Goal: Transaction & Acquisition: Book appointment/travel/reservation

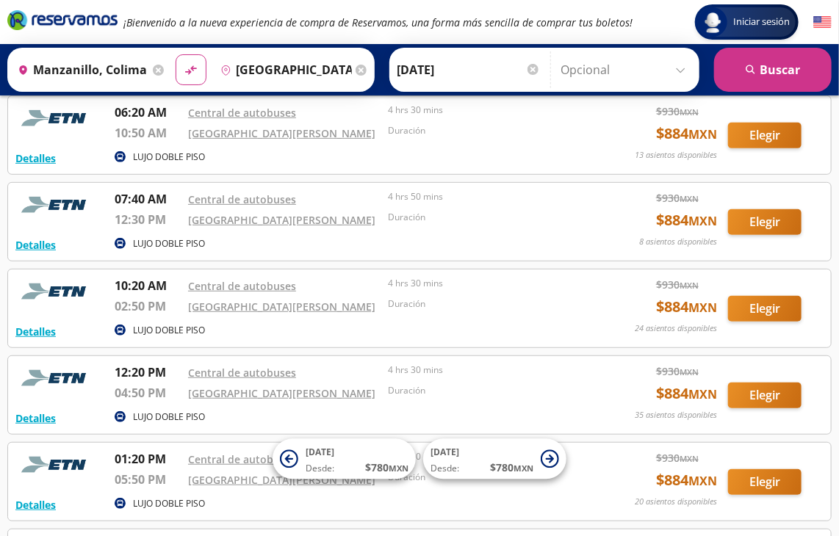
scroll to position [164, 0]
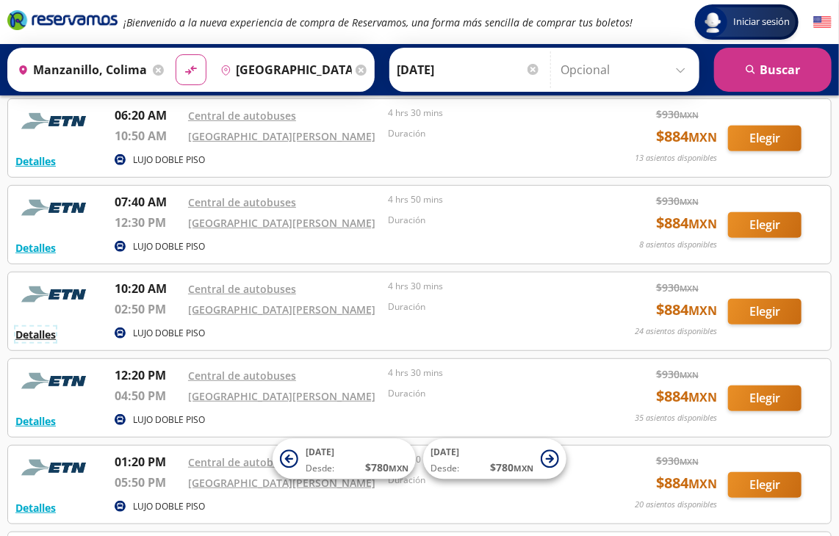
click at [38, 337] on button "Detalles" at bounding box center [35, 334] width 40 height 15
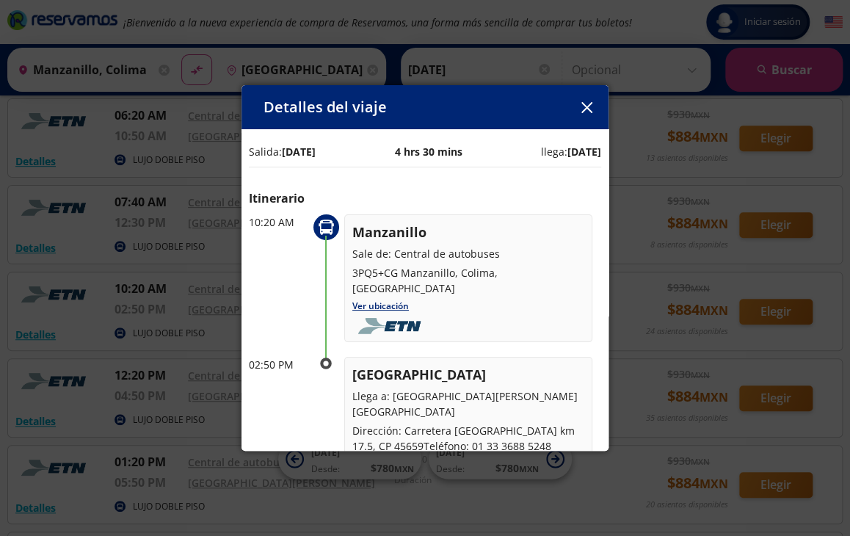
click at [591, 114] on button "button" at bounding box center [587, 107] width 22 height 22
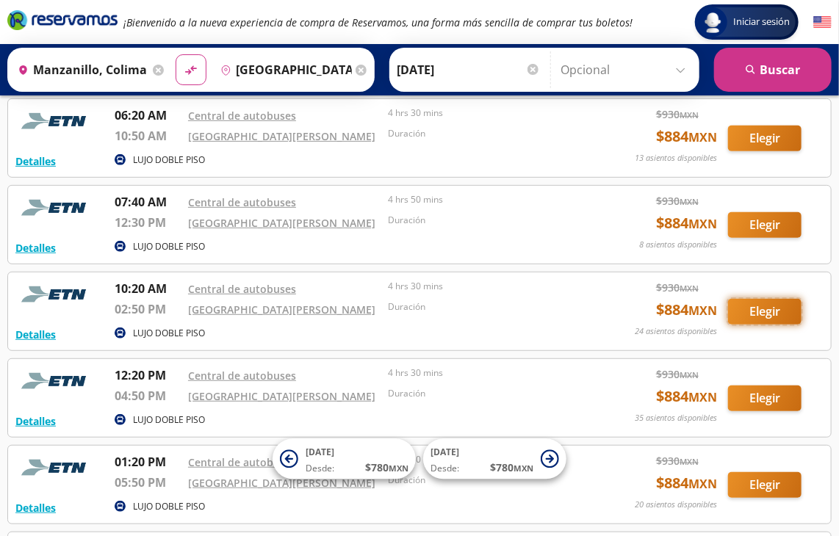
click at [761, 310] on button "Elegir" at bounding box center [764, 312] width 73 height 26
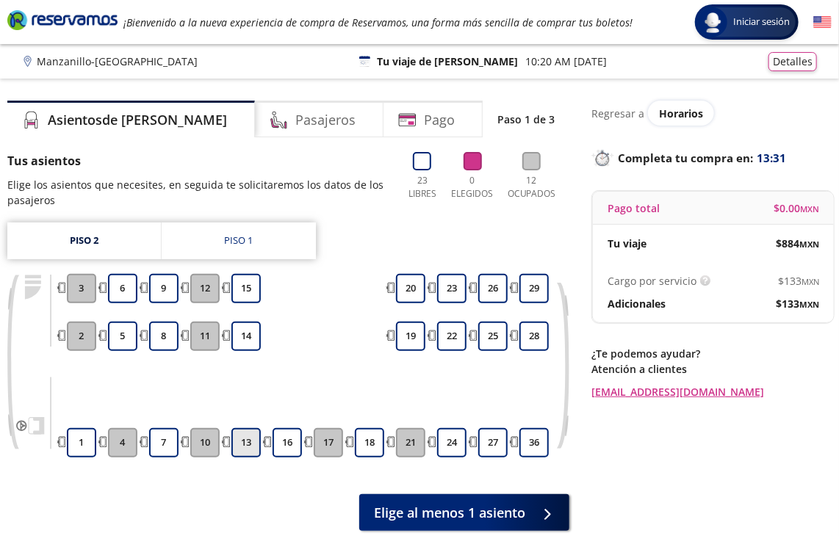
click at [235, 446] on button "13" at bounding box center [245, 442] width 29 height 29
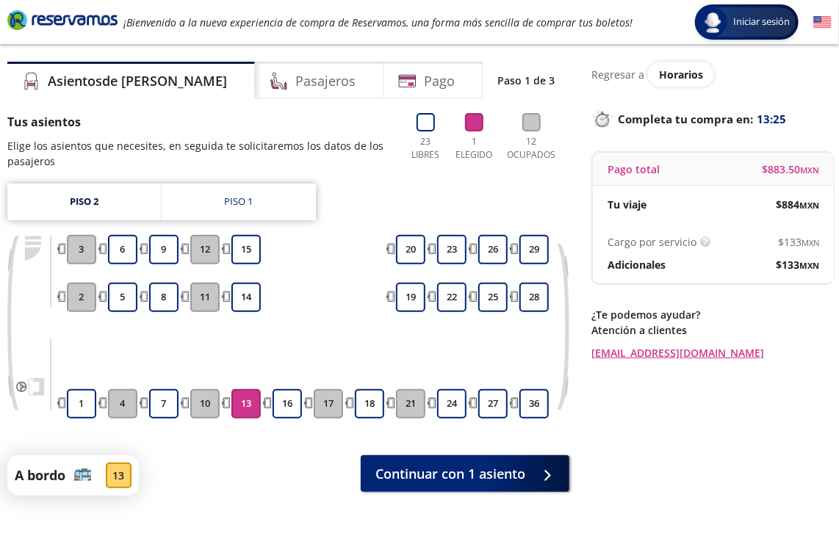
scroll to position [38, 0]
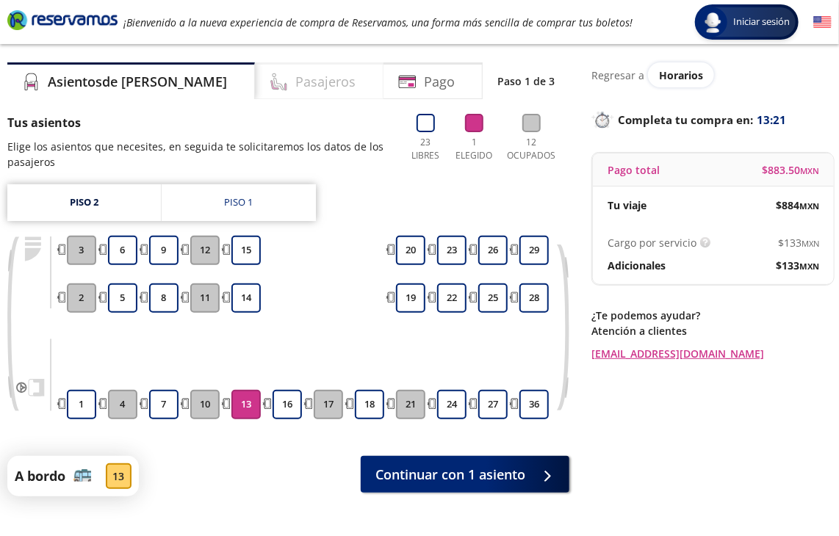
click at [295, 77] on h4 "Pasajeros" at bounding box center [325, 82] width 60 height 20
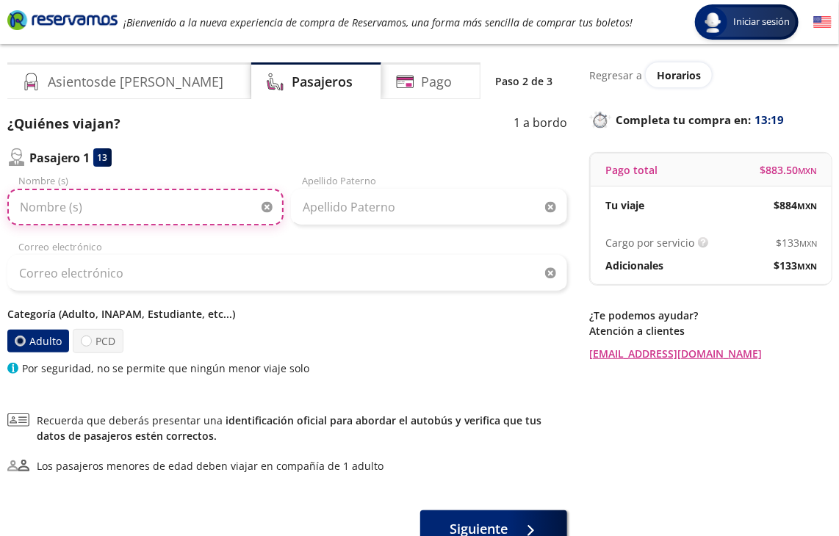
click at [212, 212] on input "Nombre (s)" at bounding box center [145, 207] width 276 height 37
type input "[PERSON_NAME]"
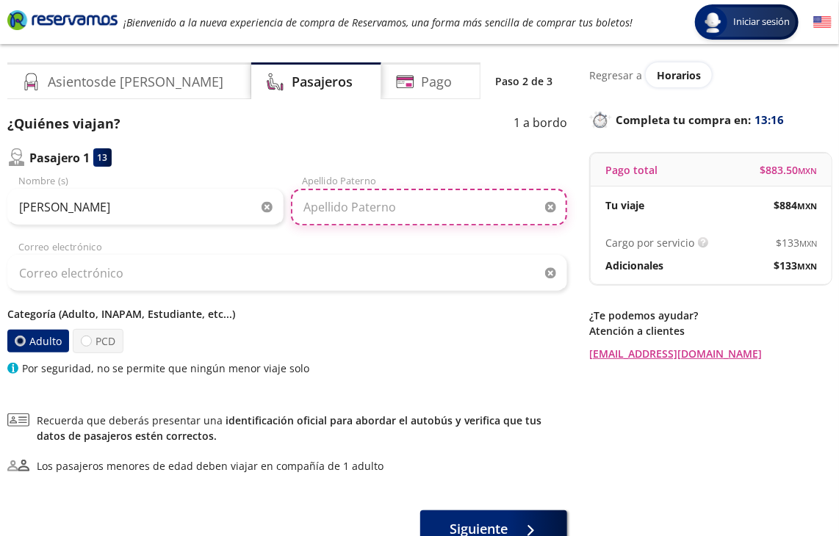
click at [347, 211] on input "Apellido Paterno" at bounding box center [429, 207] width 276 height 37
type input "[PERSON_NAME]"
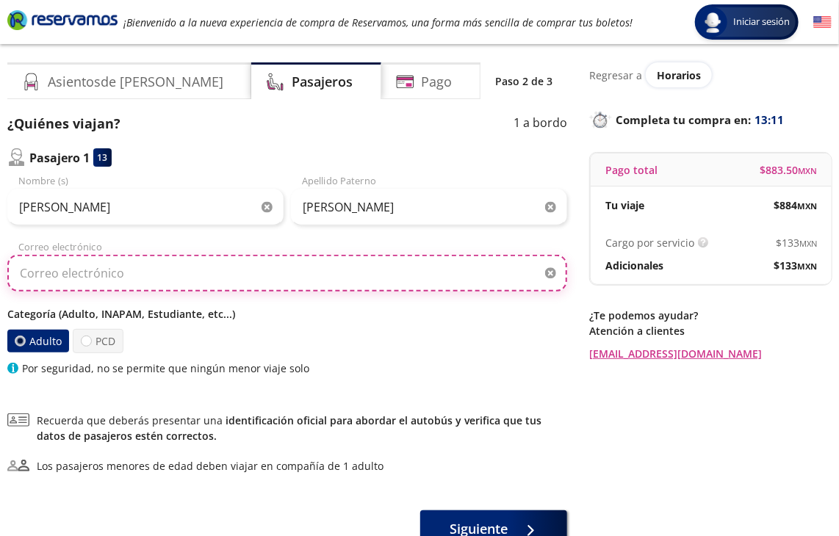
click at [187, 278] on input "Correo electrónico" at bounding box center [287, 273] width 560 height 37
type input "[EMAIL_ADDRESS][DOMAIN_NAME]"
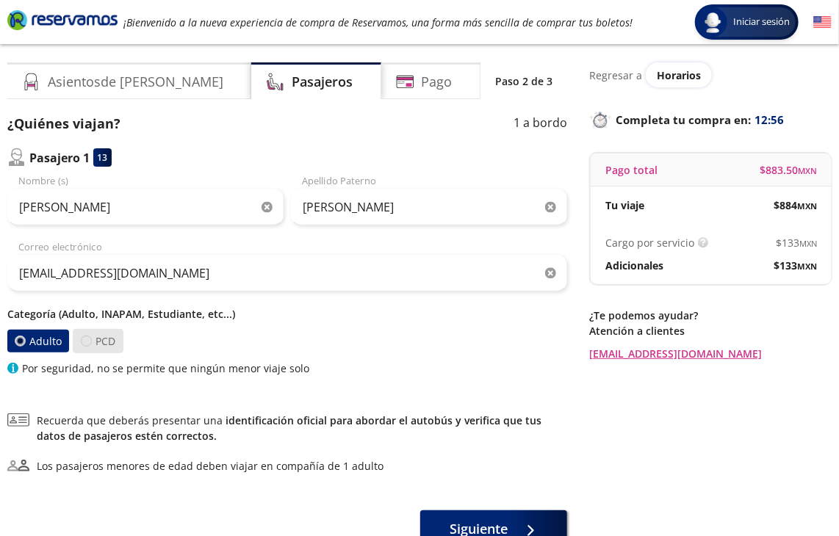
click at [87, 342] on div at bounding box center [86, 341] width 11 height 11
click at [87, 342] on input "PCD" at bounding box center [87, 341] width 10 height 10
radio input "true"
click at [18, 339] on div at bounding box center [20, 341] width 11 height 11
click at [18, 339] on input "Adulto" at bounding box center [20, 341] width 10 height 10
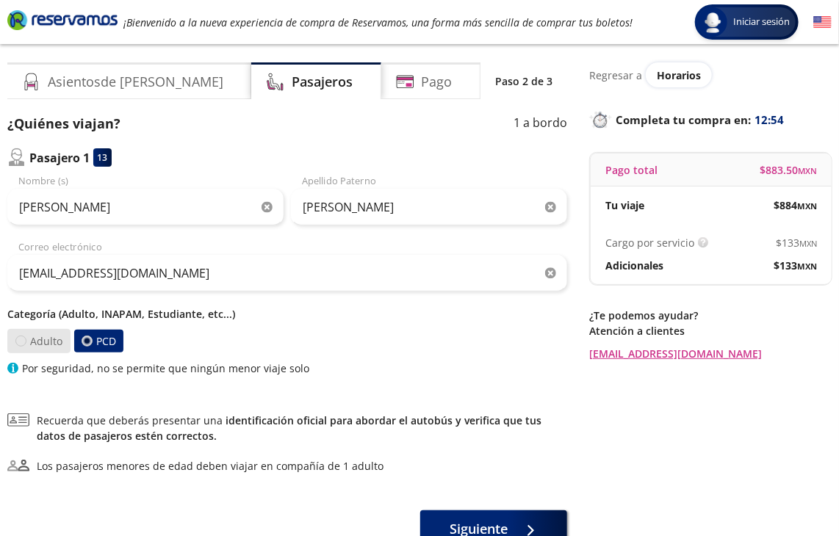
radio input "true"
radio input "false"
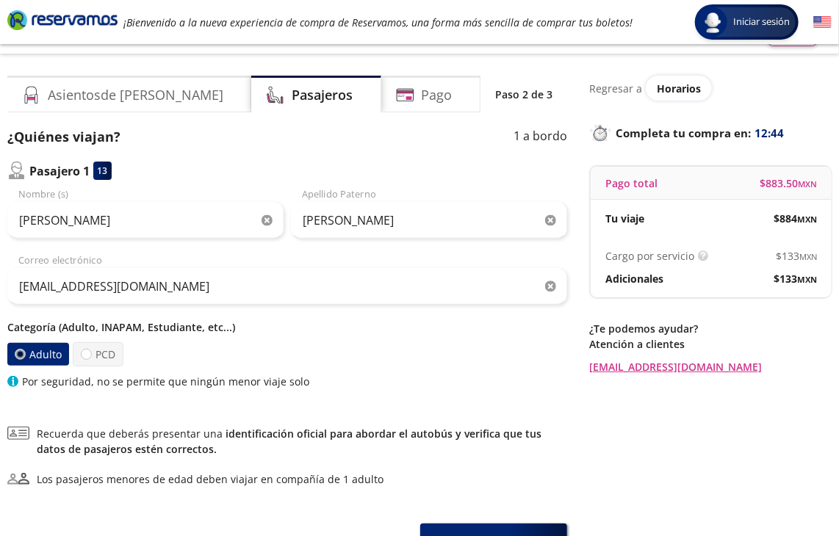
scroll to position [24, 0]
click at [432, 95] on div "Pago" at bounding box center [430, 94] width 99 height 37
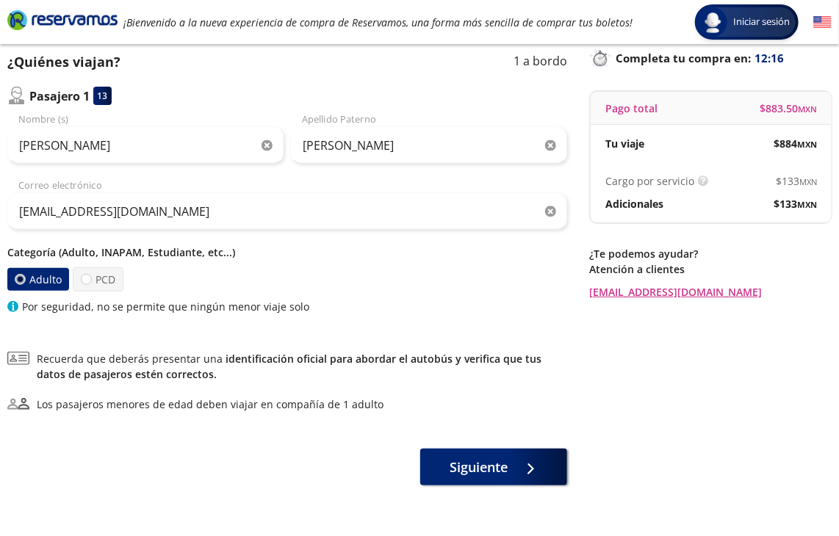
scroll to position [101, 0]
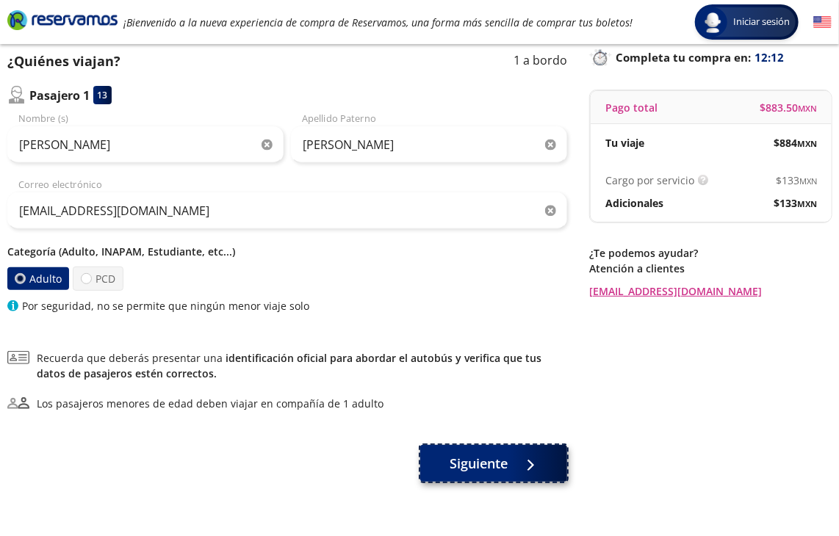
click at [480, 465] on span "Siguiente" at bounding box center [479, 464] width 58 height 20
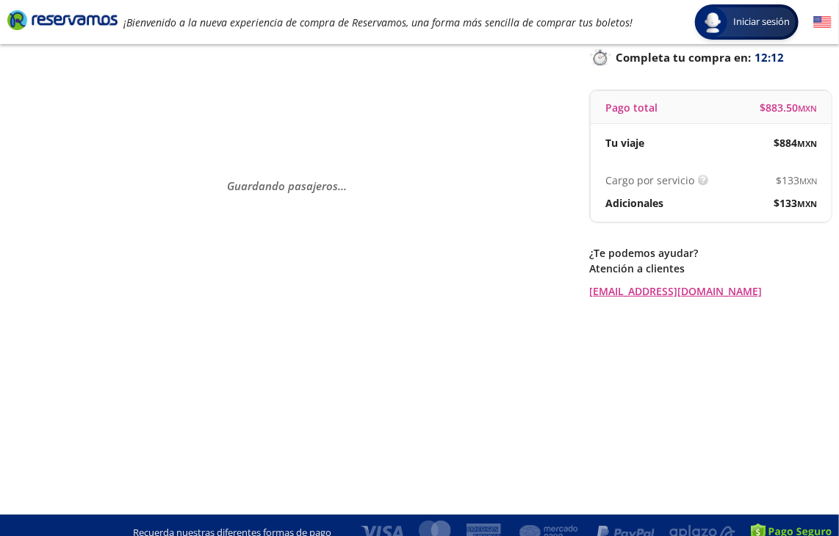
scroll to position [0, 0]
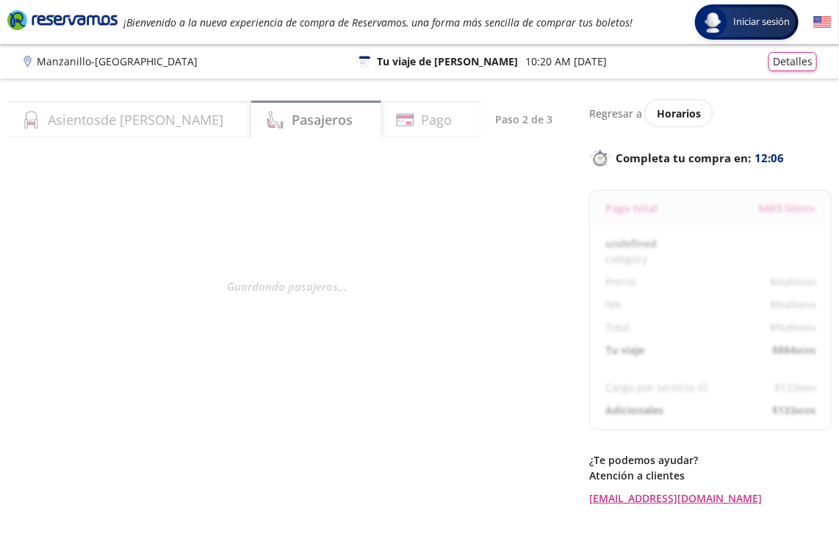
select select "MX"
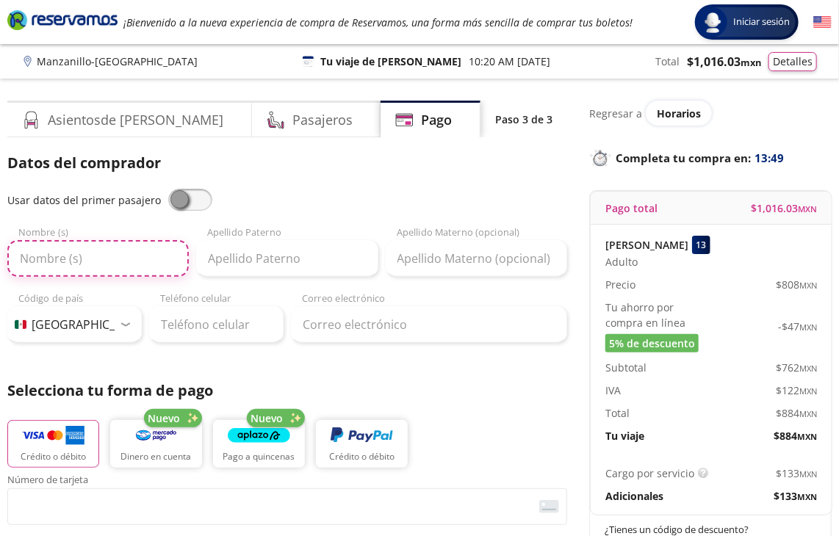
click at [79, 261] on input "Nombre (s)" at bounding box center [97, 258] width 181 height 37
type input "[PERSON_NAME]"
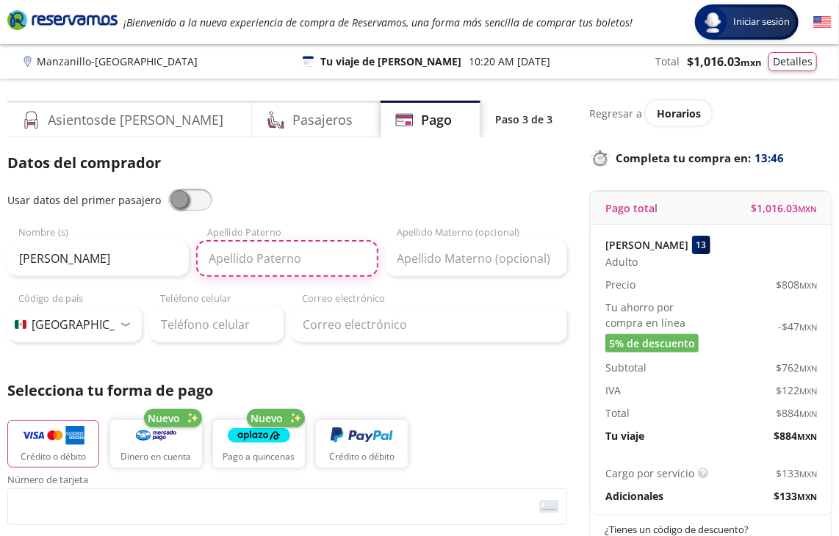
click at [256, 259] on input "Apellido Paterno" at bounding box center [286, 258] width 181 height 37
type input "[PERSON_NAME]"
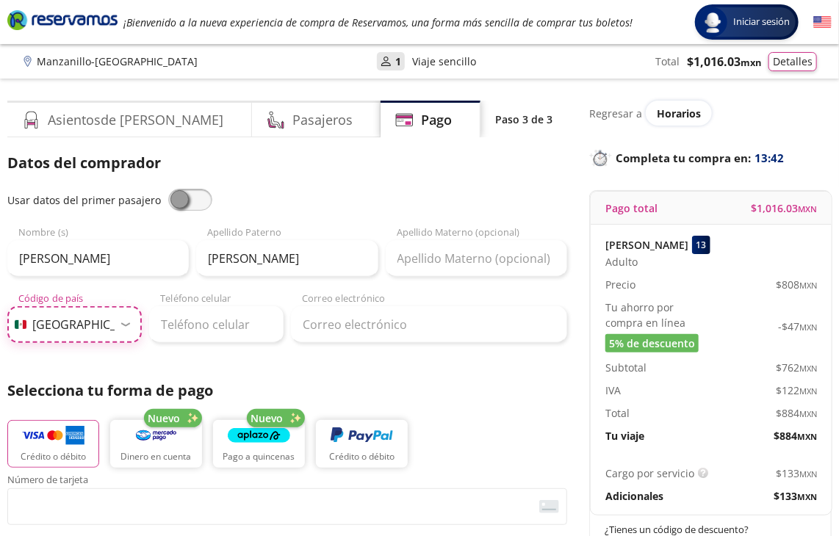
click at [71, 333] on select "Código de país [GEOGRAPHIC_DATA] +1 [GEOGRAPHIC_DATA] +52 [GEOGRAPHIC_DATA] +57…" at bounding box center [74, 324] width 134 height 37
select select "GT"
click at [7, 306] on select "Código de país [GEOGRAPHIC_DATA] +1 [GEOGRAPHIC_DATA] +52 [GEOGRAPHIC_DATA] +57…" at bounding box center [74, 324] width 134 height 37
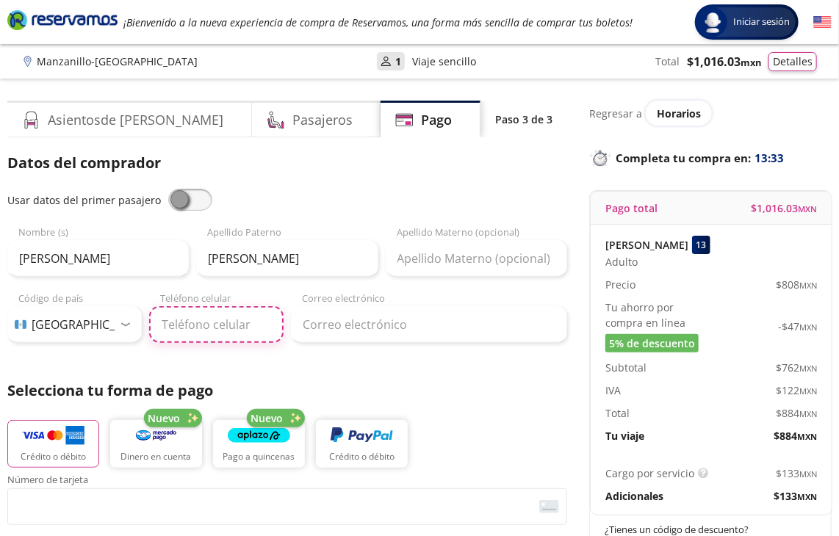
click at [173, 328] on input "Teléfono celular" at bounding box center [216, 324] width 134 height 37
type input "5482 1124"
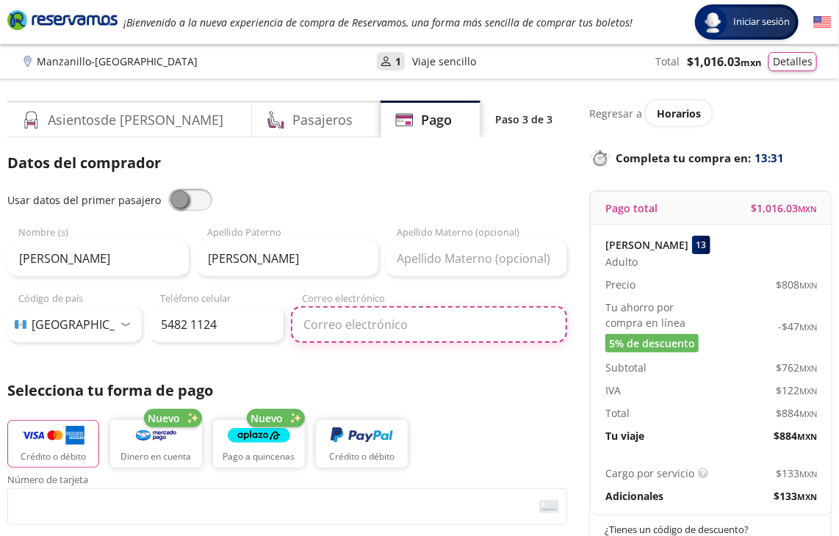
type input "[EMAIL_ADDRESS][DOMAIN_NAME]"
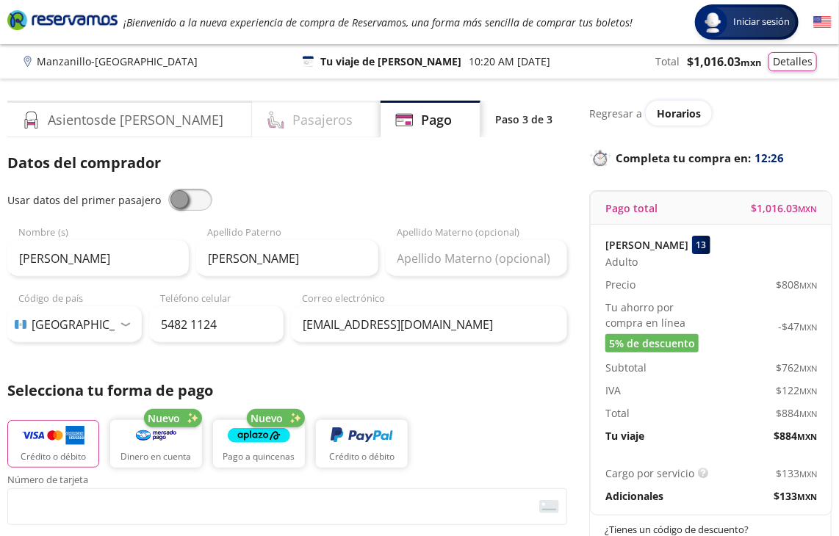
click at [292, 124] on h4 "Pasajeros" at bounding box center [322, 120] width 60 height 20
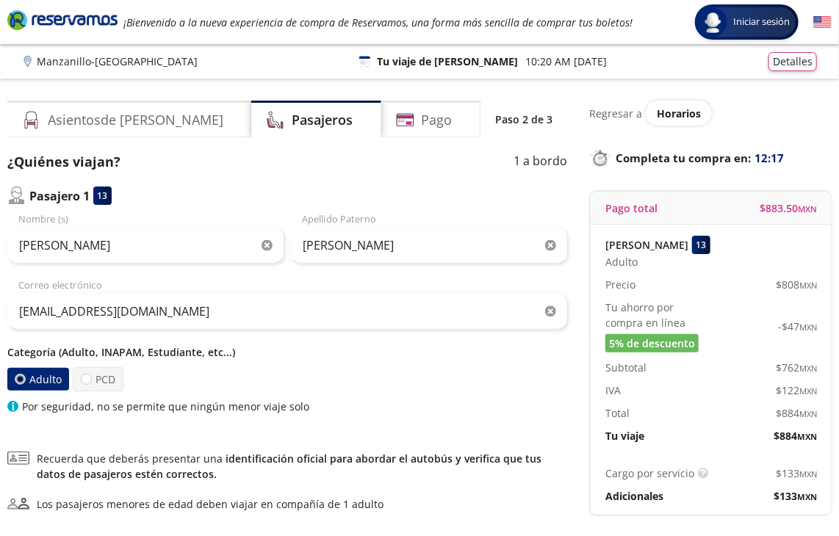
click at [121, 355] on p "Categoría (Adulto, INAPAM, Estudiante, etc...)" at bounding box center [287, 351] width 560 height 15
click at [45, 383] on label "Adulto" at bounding box center [38, 379] width 62 height 23
click at [25, 383] on input "Adulto" at bounding box center [20, 380] width 10 height 10
click at [82, 379] on div at bounding box center [86, 379] width 11 height 11
click at [82, 379] on input "PCD" at bounding box center [87, 380] width 10 height 10
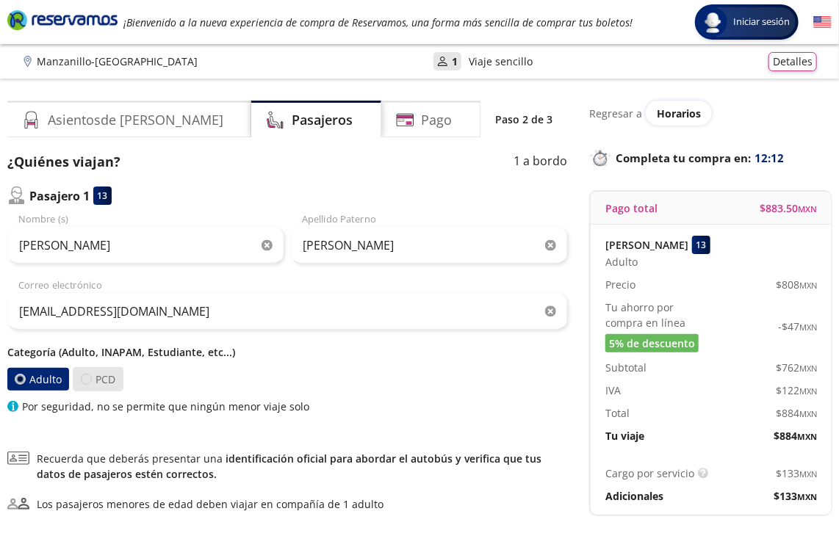
radio input "true"
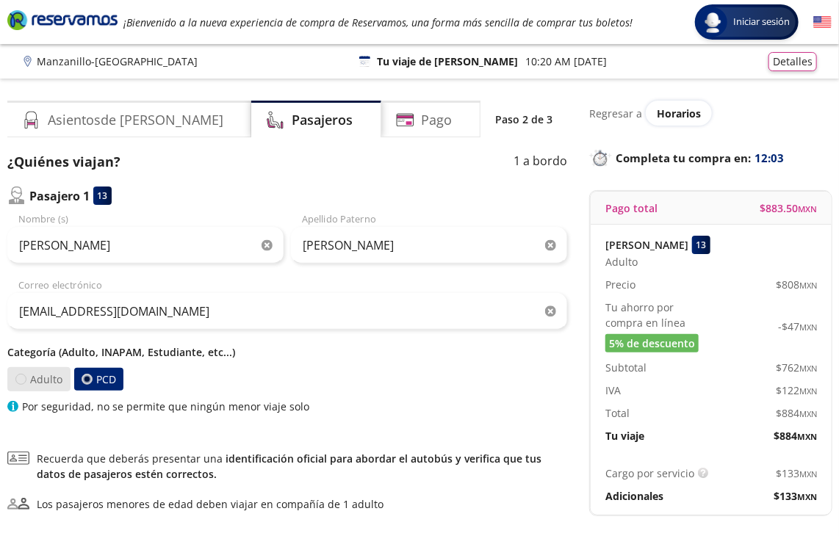
click at [22, 382] on div at bounding box center [20, 379] width 11 height 11
click at [22, 382] on input "Adulto" at bounding box center [21, 380] width 10 height 10
radio input "true"
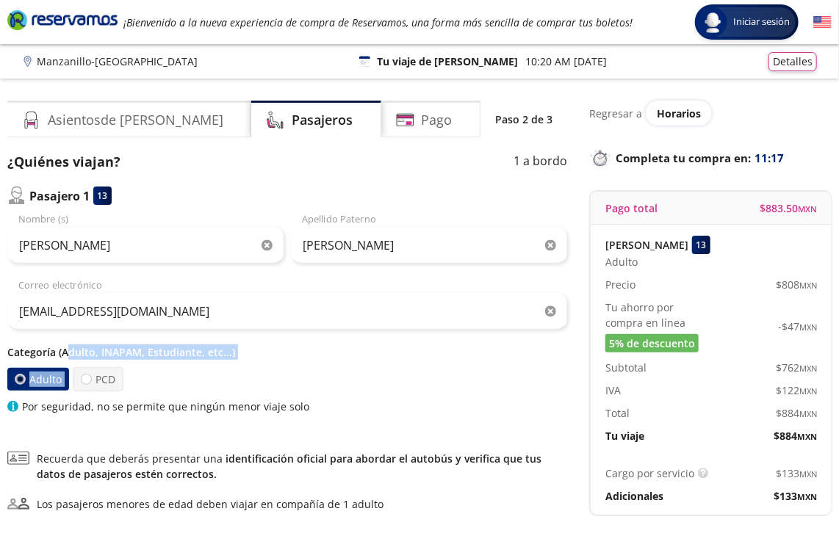
drag, startPoint x: 345, startPoint y: 381, endPoint x: 68, endPoint y: 362, distance: 278.3
click at [68, 362] on div "Categoría (Adulto, INAPAM, Estudiante, etc...) Adulto PCD Por seguridad, no se …" at bounding box center [287, 379] width 560 height 70
click at [350, 409] on div "Por seguridad, no se permite que ningún menor viaje solo" at bounding box center [287, 406] width 560 height 15
click at [86, 378] on div at bounding box center [86, 379] width 11 height 11
click at [86, 378] on input "PCD" at bounding box center [87, 380] width 10 height 10
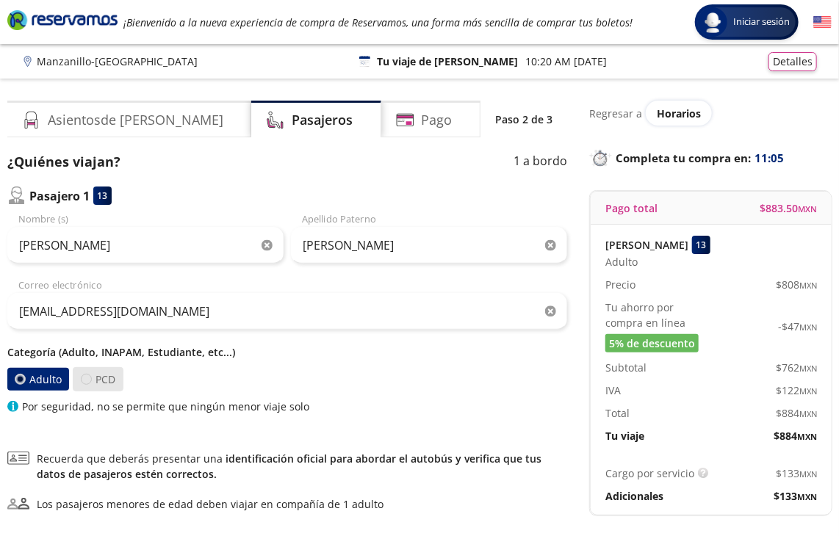
radio input "true"
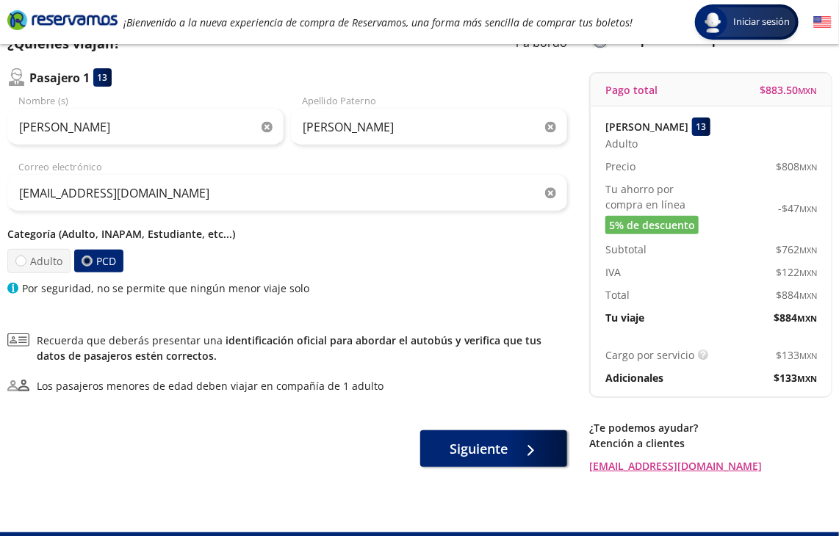
scroll to position [118, 0]
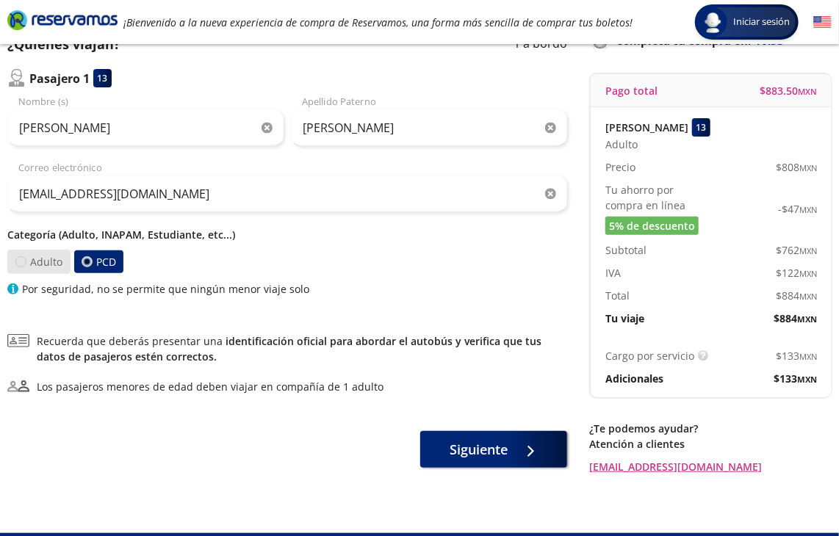
click at [23, 261] on div at bounding box center [20, 261] width 11 height 11
click at [23, 261] on input "Adulto" at bounding box center [21, 262] width 10 height 10
radio input "true"
radio input "false"
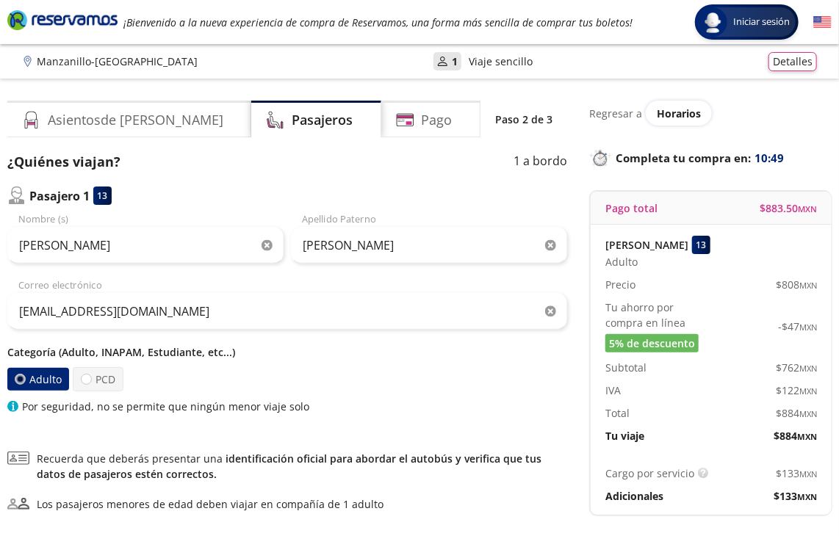
scroll to position [2, 0]
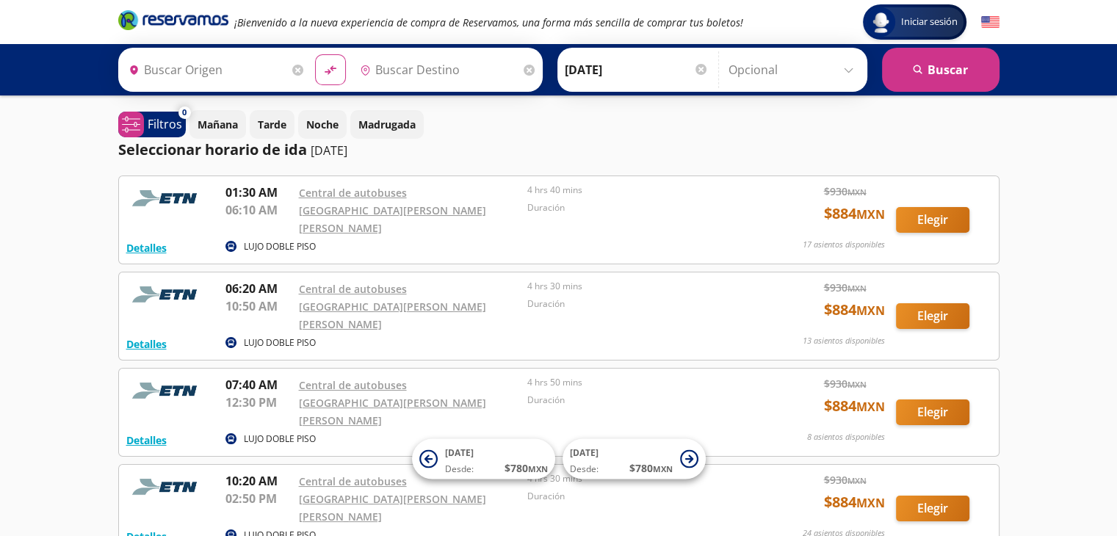
type input "Manzanillo, Colima"
type input "[GEOGRAPHIC_DATA][PERSON_NAME], [GEOGRAPHIC_DATA]"
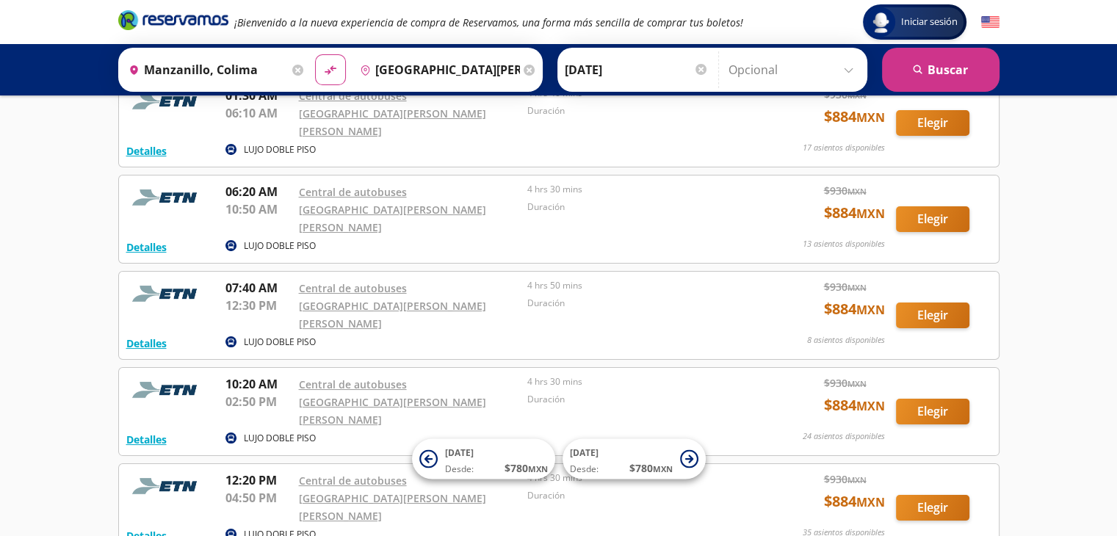
scroll to position [170, 0]
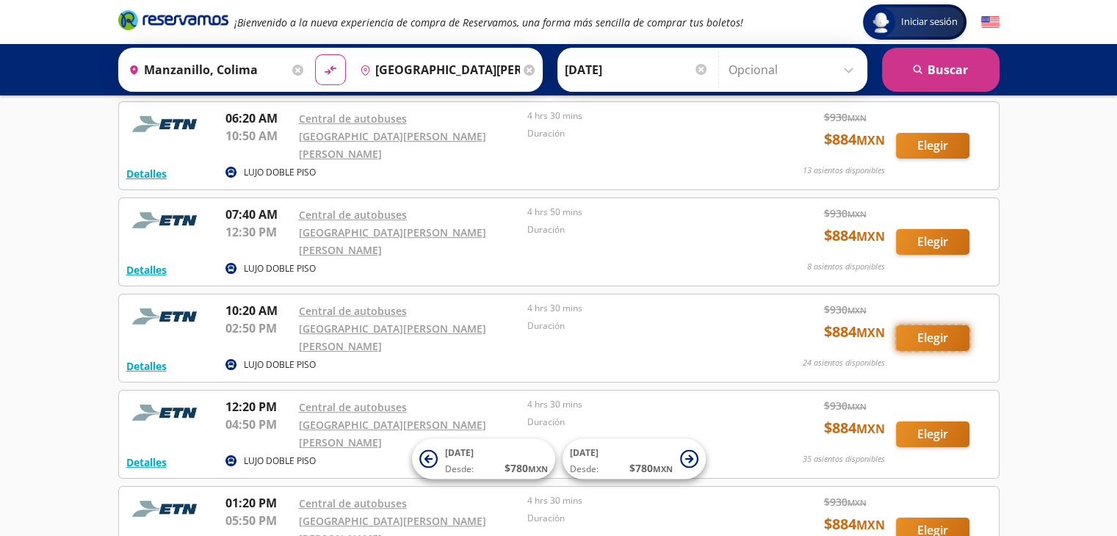
click at [930, 325] on button "Elegir" at bounding box center [932, 338] width 73 height 26
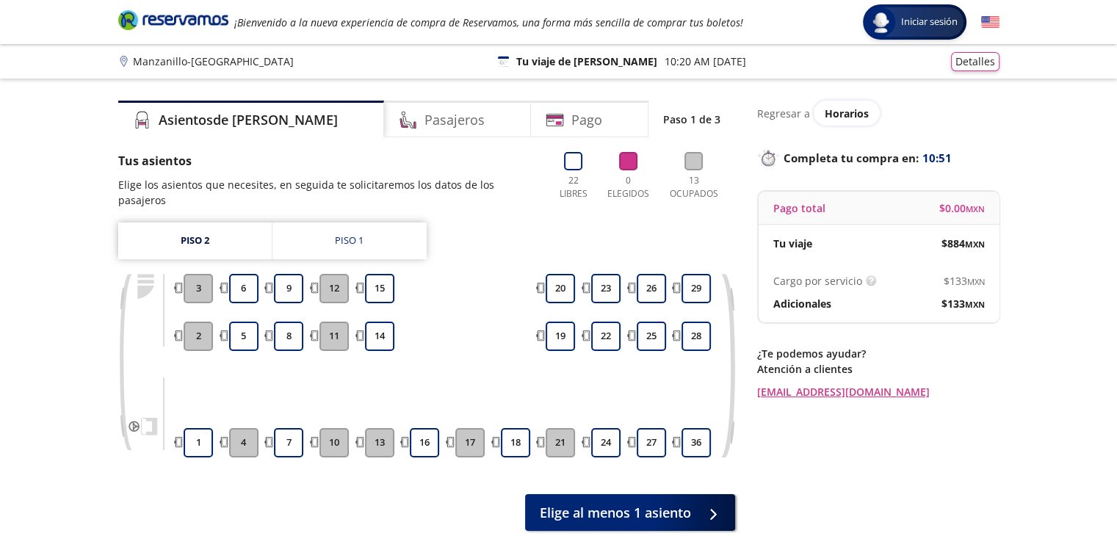
scroll to position [3, 0]
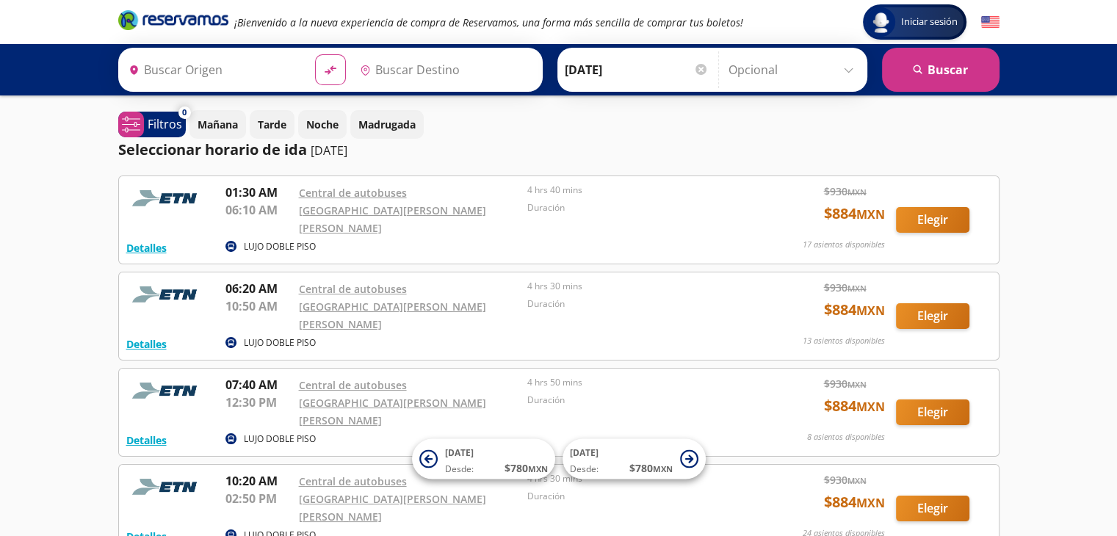
type input "Manzanillo, Colima"
type input "[GEOGRAPHIC_DATA][PERSON_NAME], [GEOGRAPHIC_DATA]"
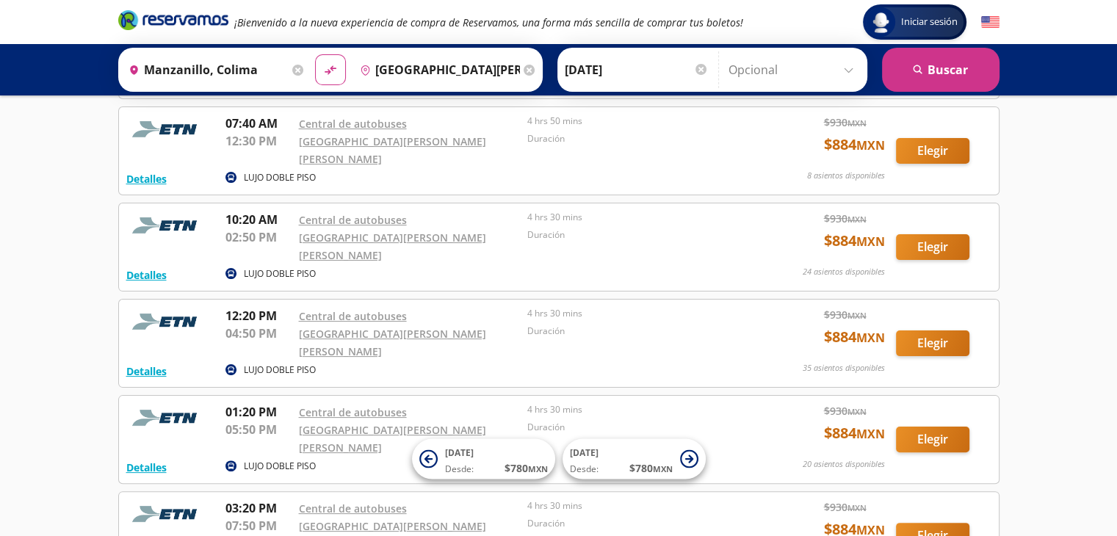
scroll to position [261, 0]
click at [943, 235] on button "Elegir" at bounding box center [932, 248] width 73 height 26
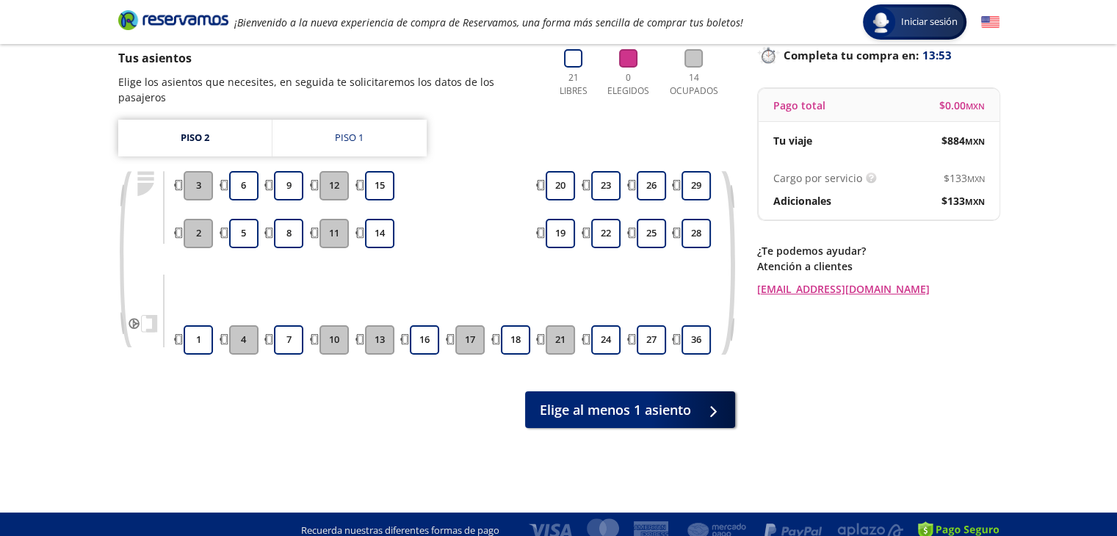
scroll to position [103, 0]
click at [425, 326] on button "16" at bounding box center [424, 339] width 29 height 29
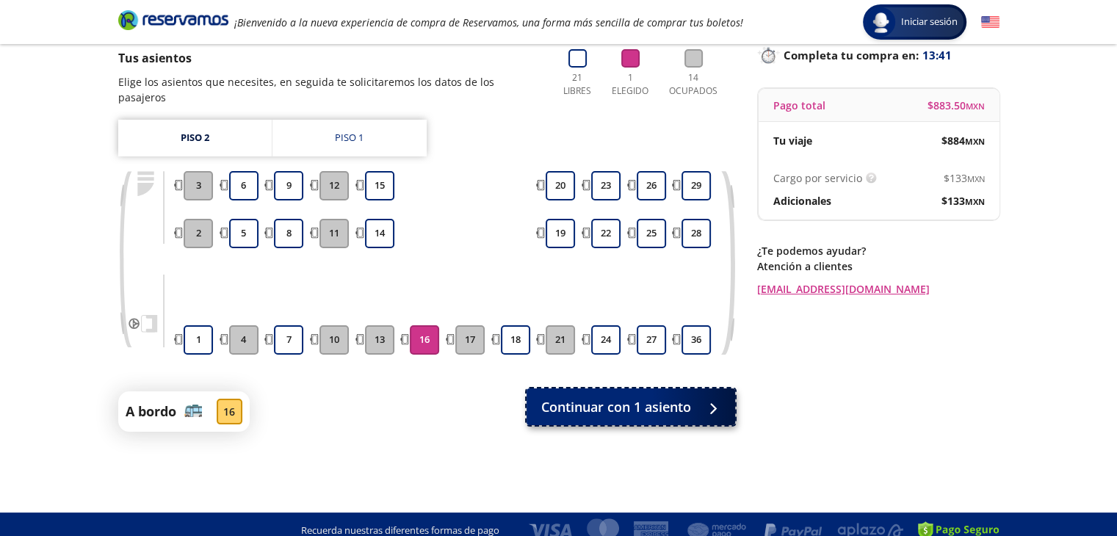
click at [593, 397] on span "Continuar con 1 asiento" at bounding box center [616, 407] width 150 height 20
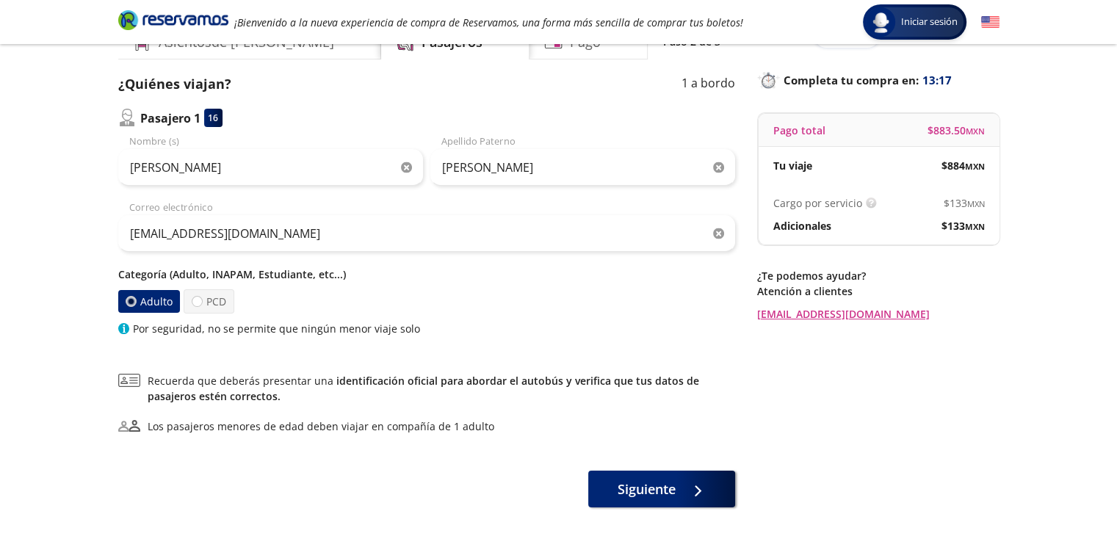
scroll to position [82, 0]
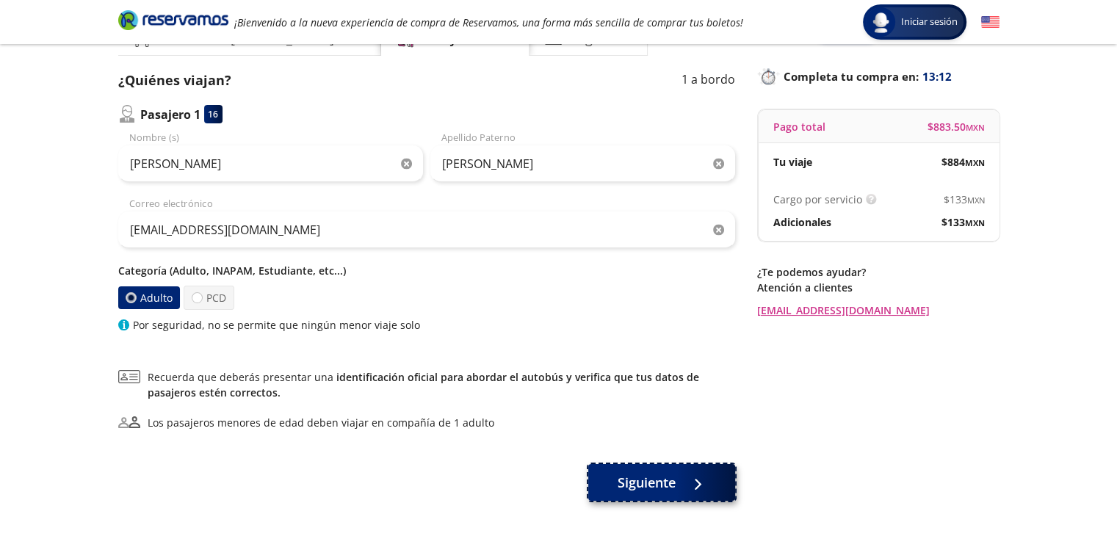
click at [659, 481] on span "Siguiente" at bounding box center [647, 483] width 58 height 20
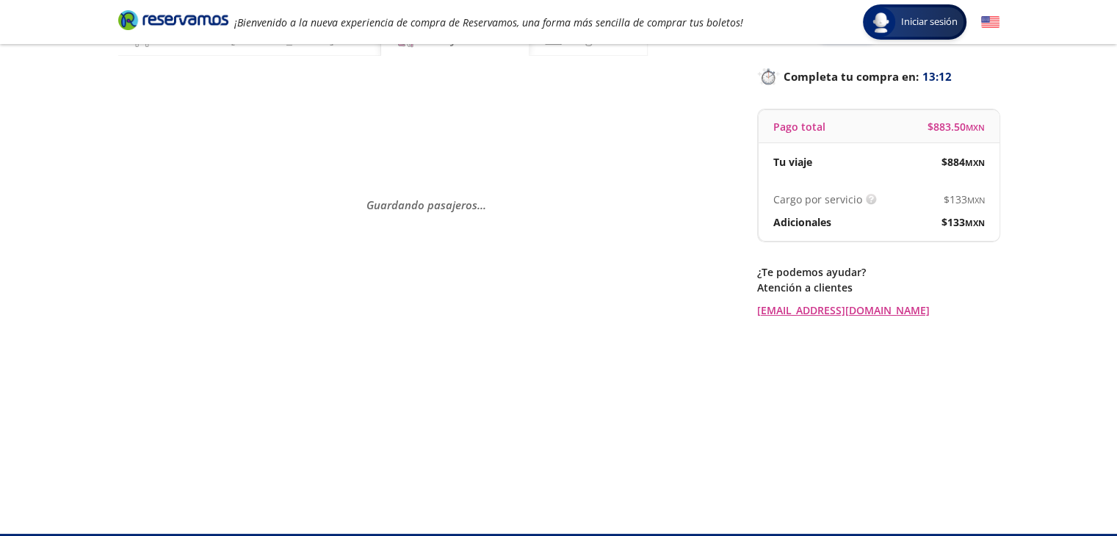
scroll to position [0, 0]
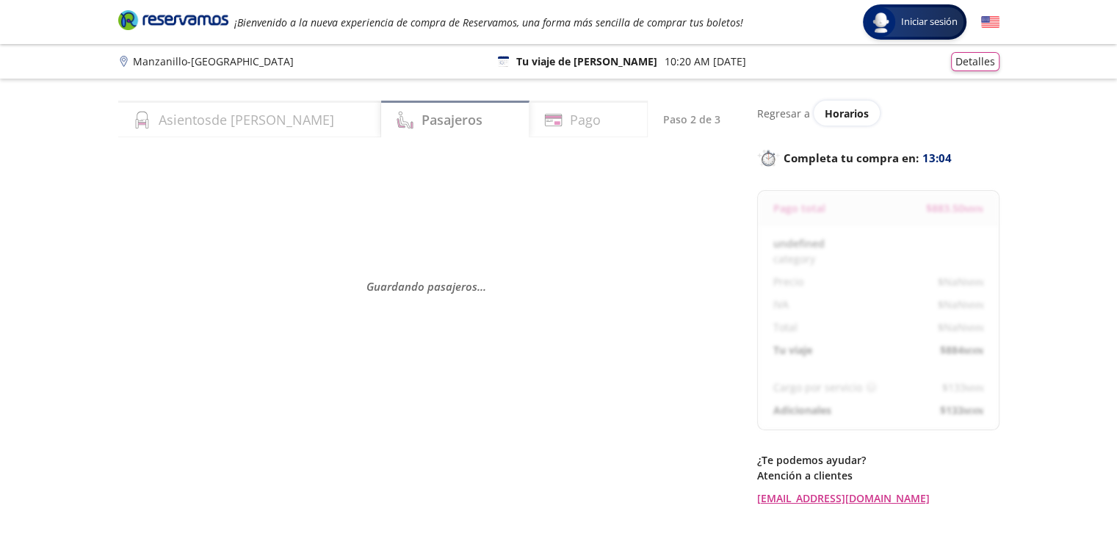
select select "MX"
